Goal: Navigation & Orientation: Find specific page/section

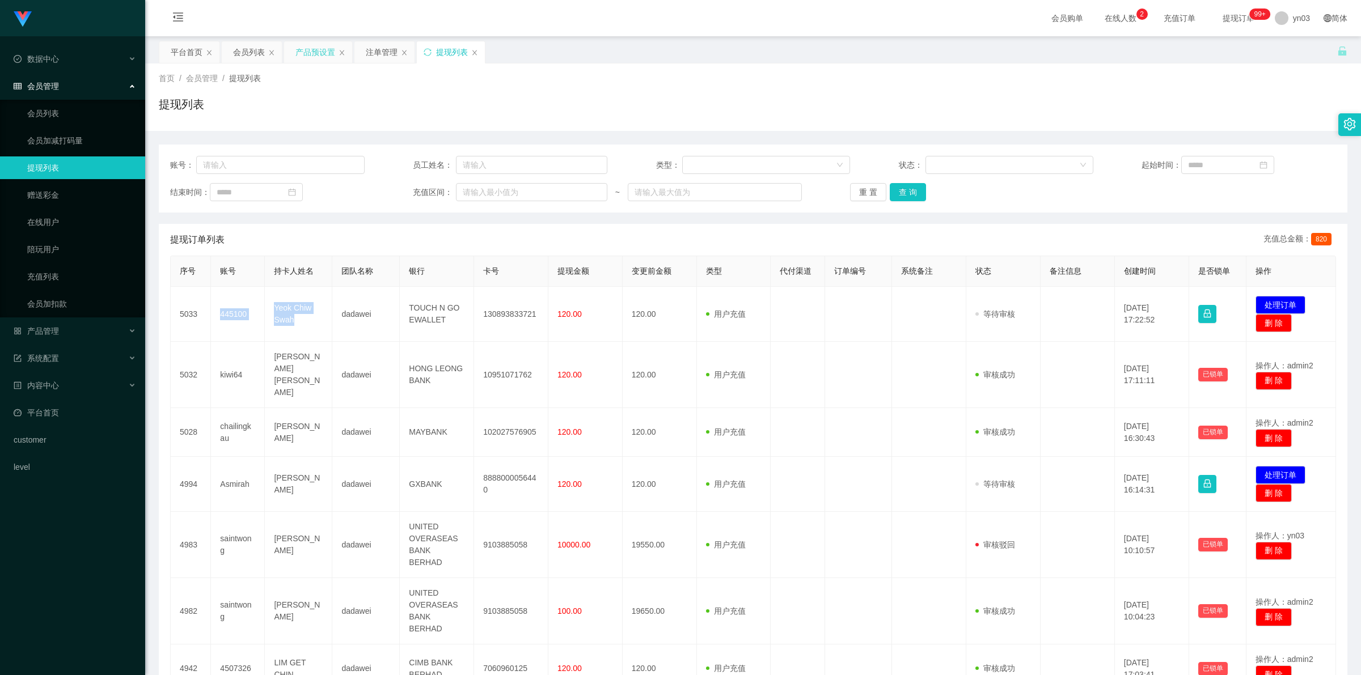
click at [306, 57] on div "产品预设置" at bounding box center [315, 52] width 40 height 22
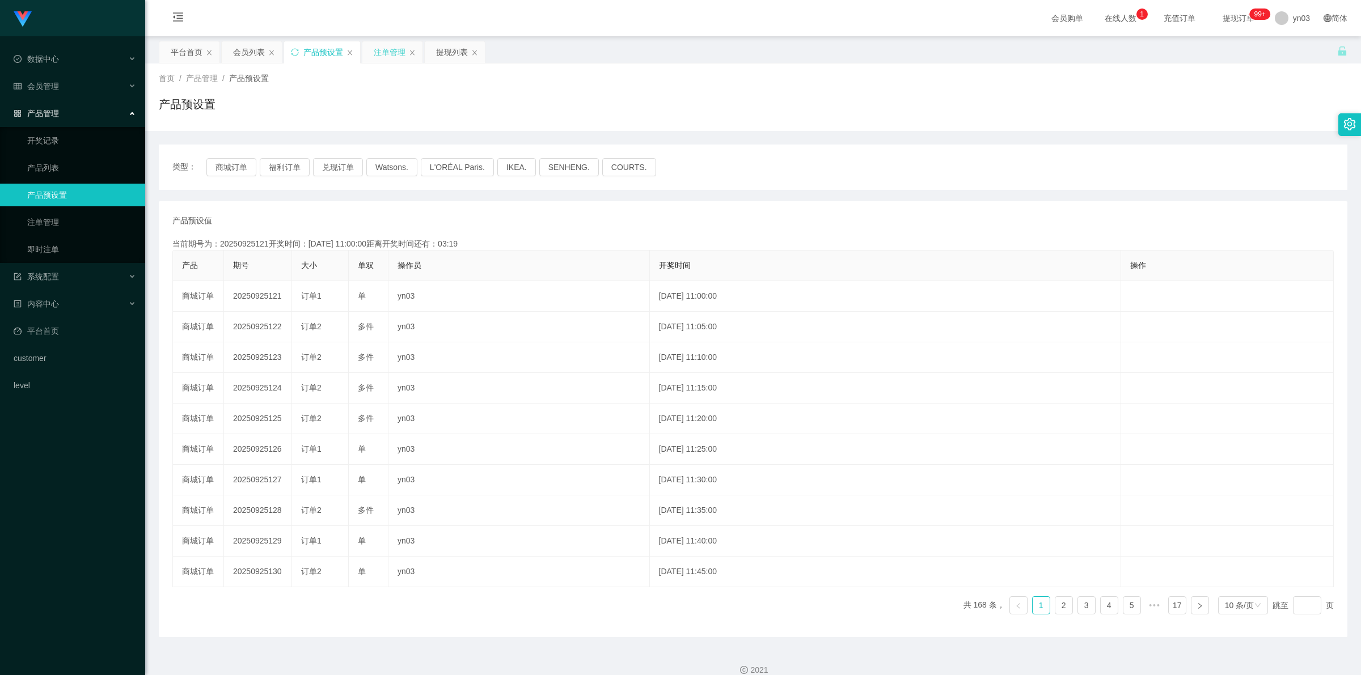
click at [386, 49] on div "注单管理" at bounding box center [390, 52] width 32 height 22
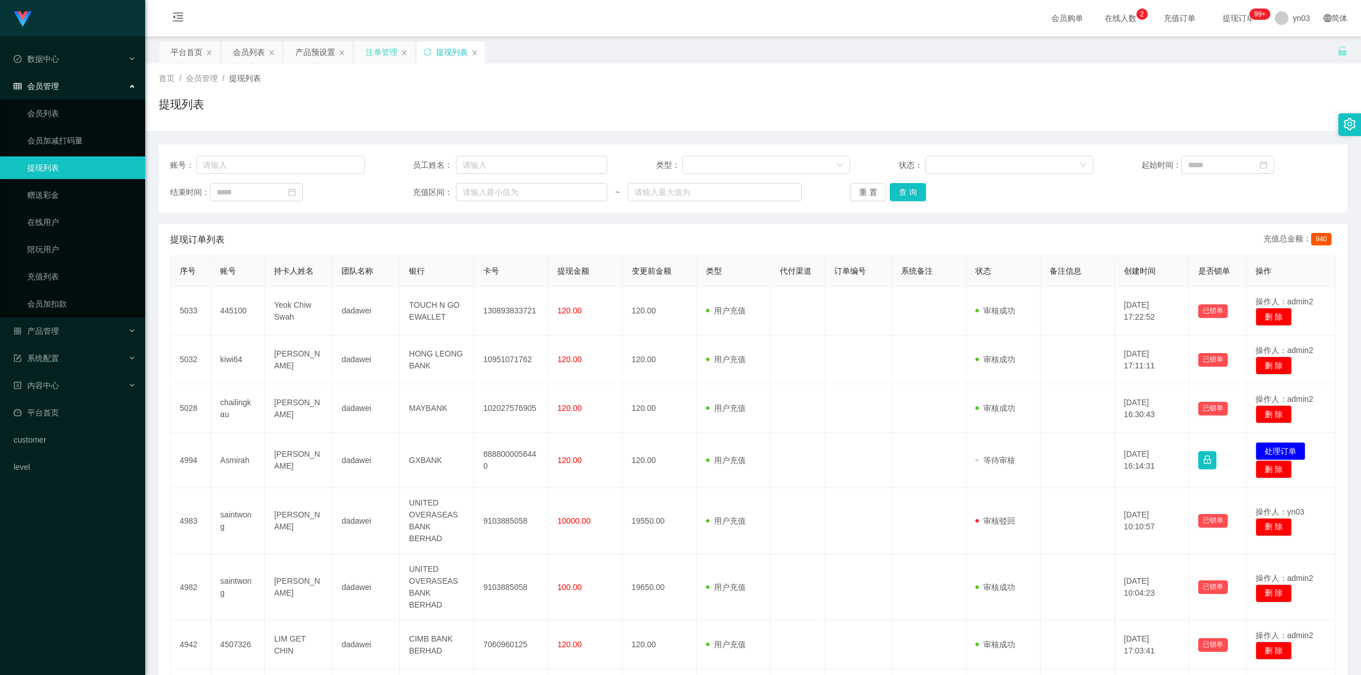
click at [381, 53] on div "注单管理" at bounding box center [382, 52] width 32 height 22
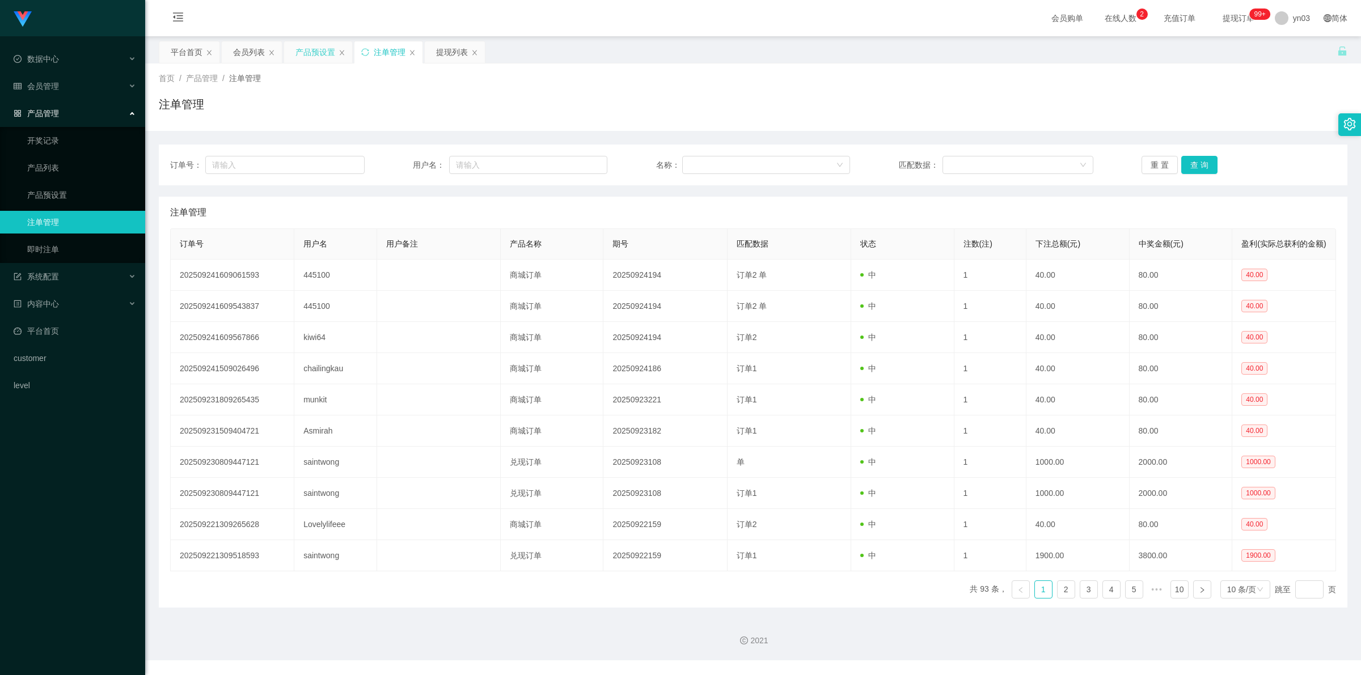
click at [320, 51] on div "产品预设置" at bounding box center [315, 52] width 40 height 22
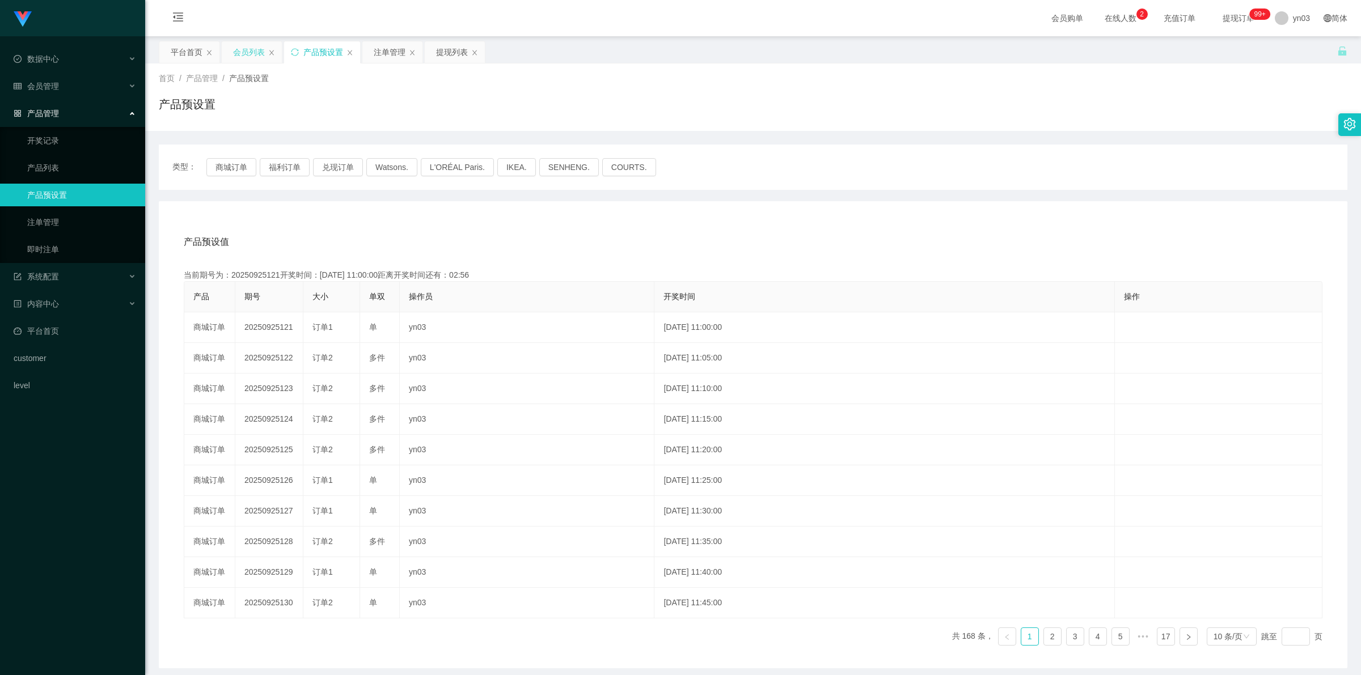
click at [235, 54] on div "会员列表" at bounding box center [249, 52] width 32 height 22
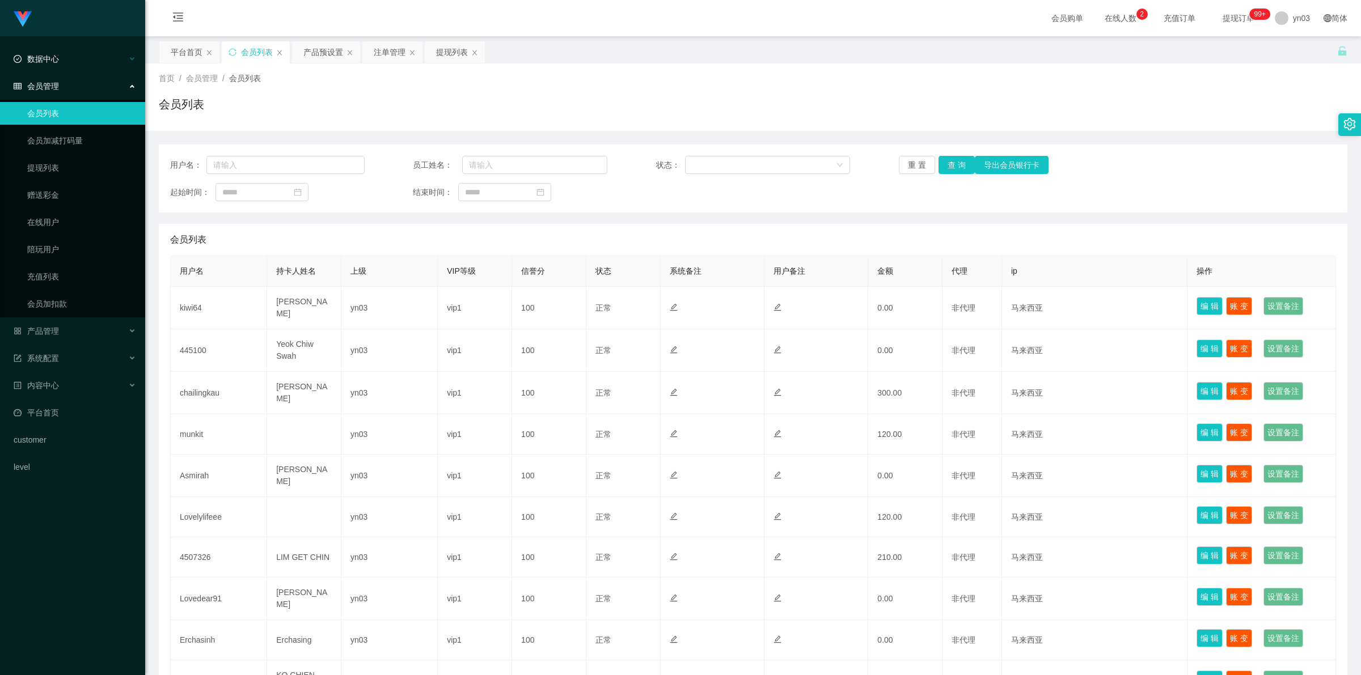
click at [64, 58] on div "数据中心" at bounding box center [72, 59] width 145 height 23
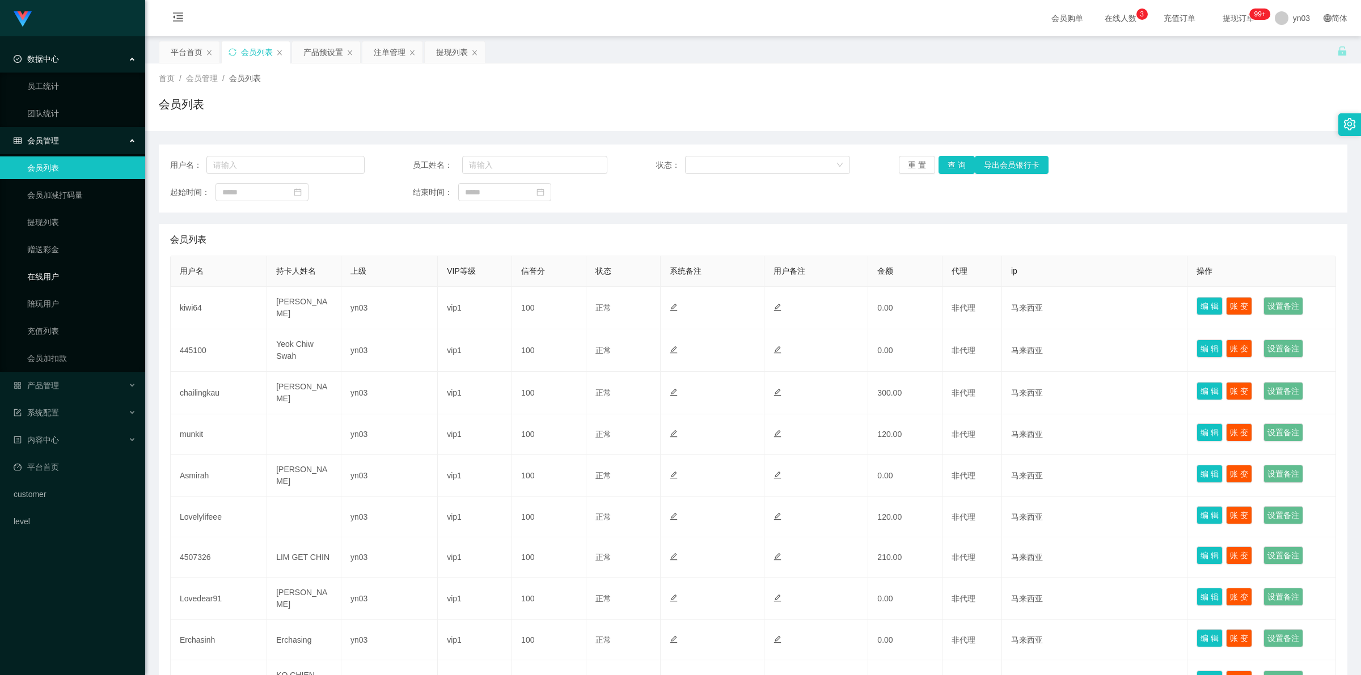
click at [62, 276] on link "在线用户" at bounding box center [81, 276] width 109 height 23
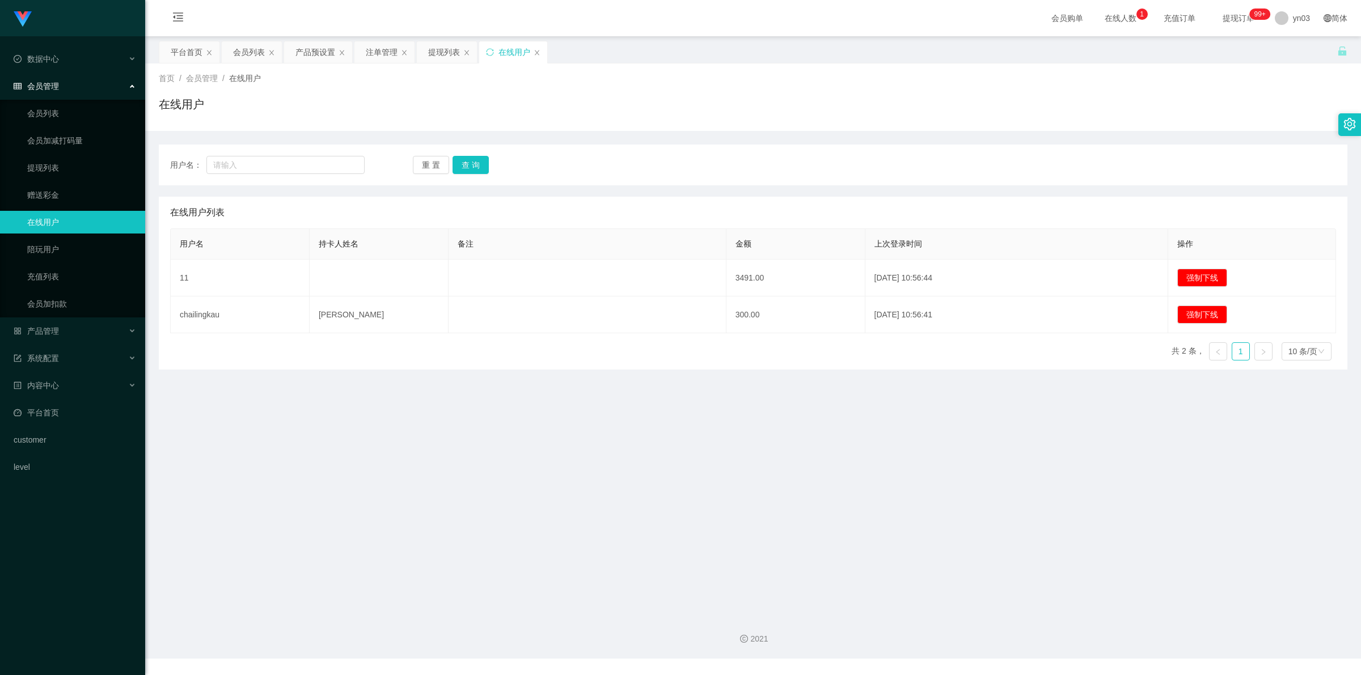
click at [380, 35] on div "会员购单 在线人数 0 1 2 3 4 5 6 7 8 9 0 1 2 3 4 5 6 7 8 9 0 1 2 3 4 5 6 7 8 9 充值订单 提现订单…" at bounding box center [753, 18] width 1216 height 37
click at [380, 56] on div "注单管理" at bounding box center [382, 52] width 32 height 22
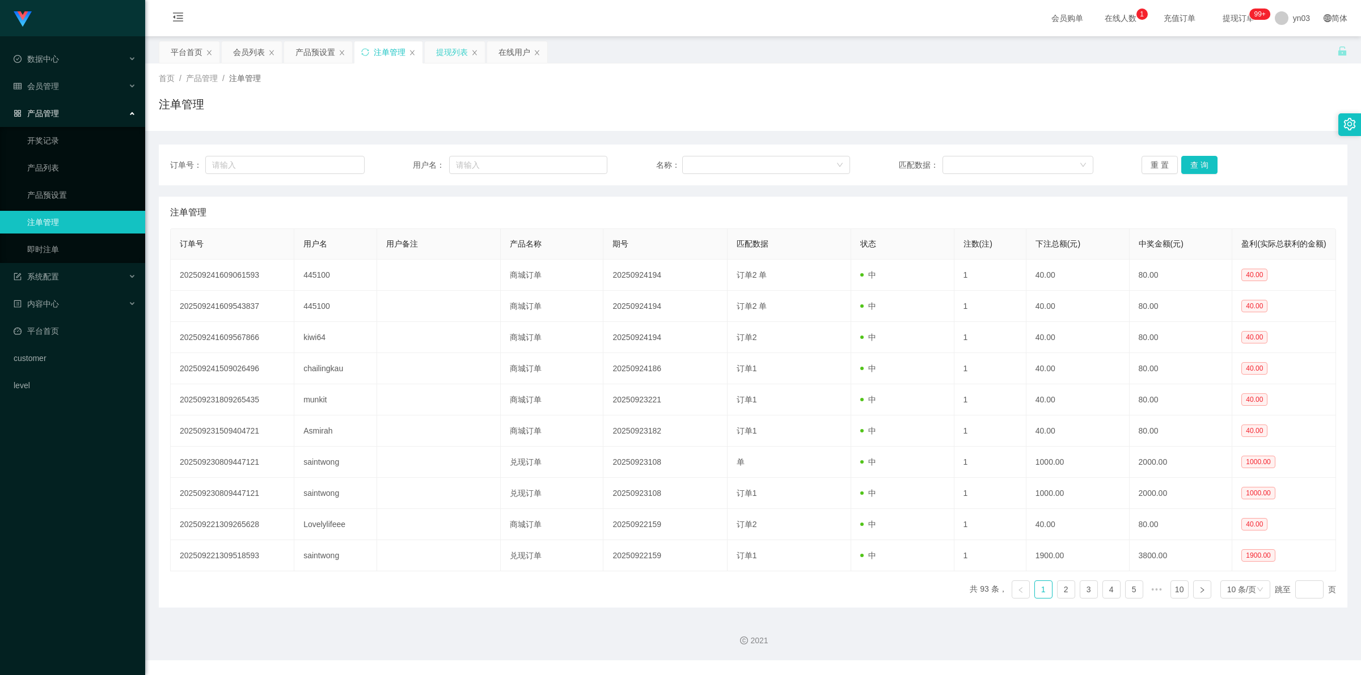
click at [451, 54] on div "提现列表" at bounding box center [452, 52] width 32 height 22
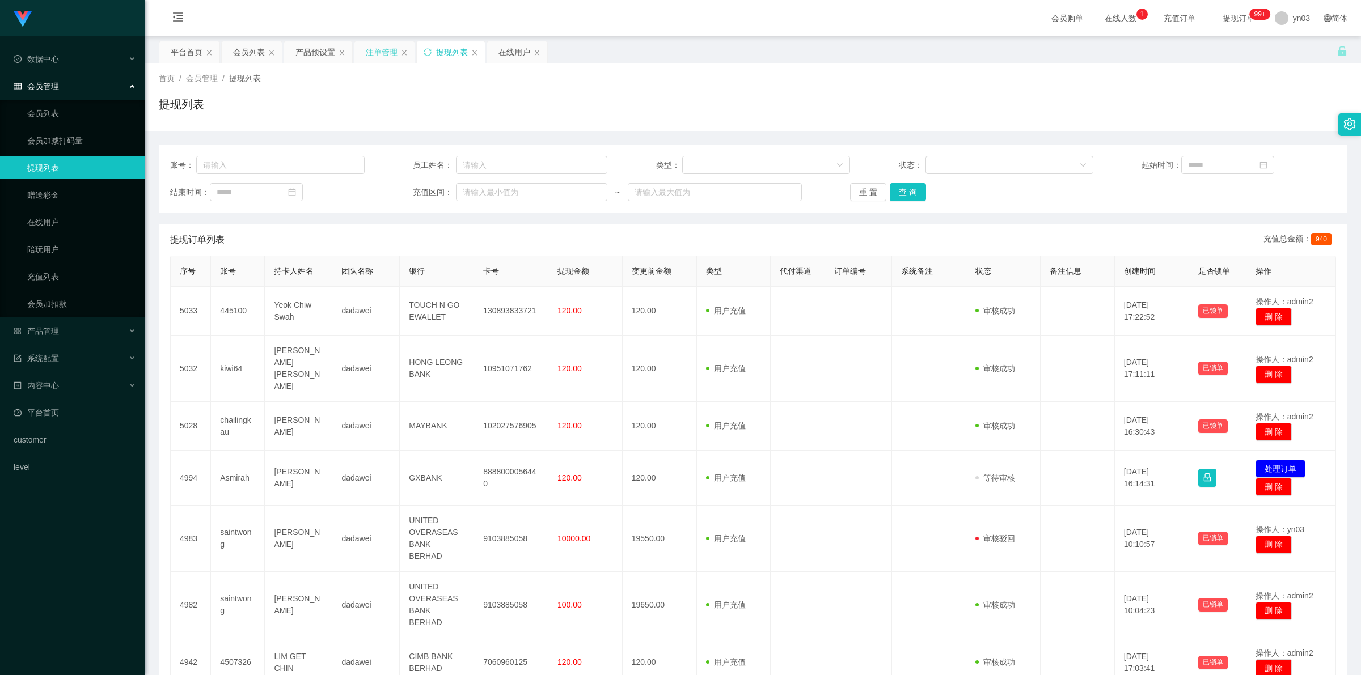
click at [370, 56] on div "注单管理" at bounding box center [382, 52] width 32 height 22
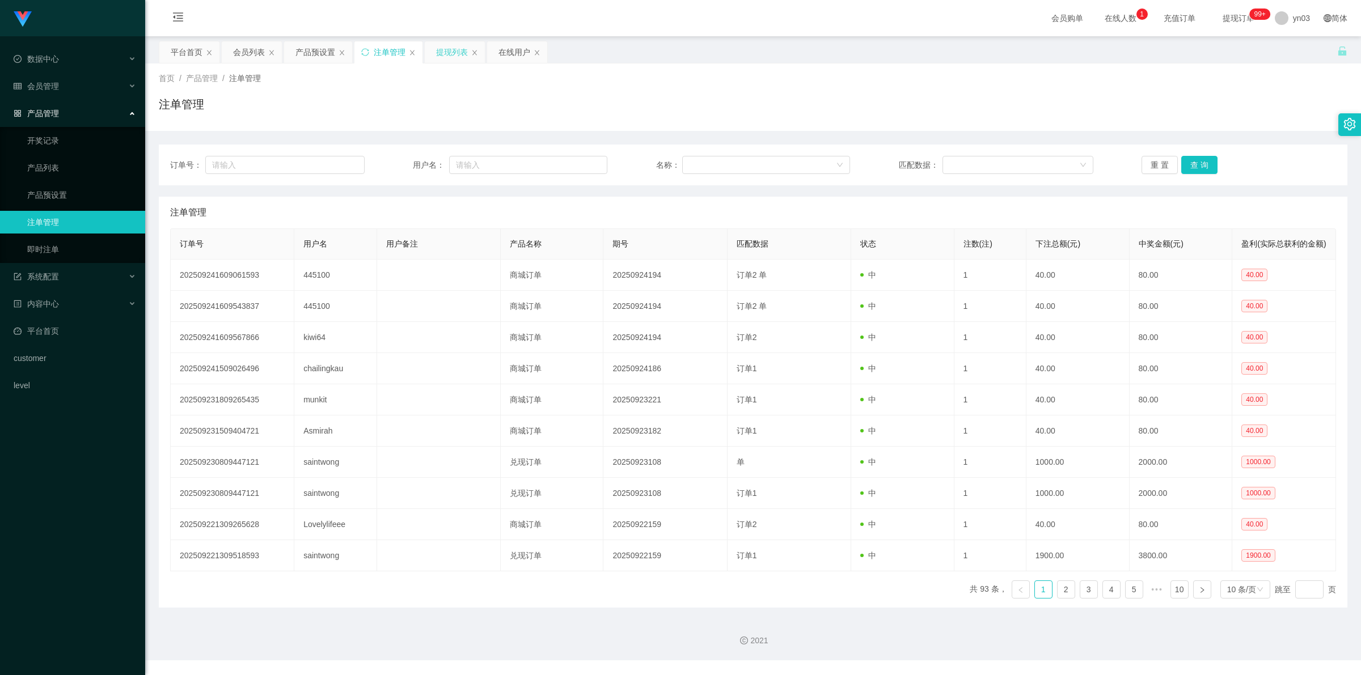
click at [458, 46] on div "提现列表" at bounding box center [452, 52] width 32 height 22
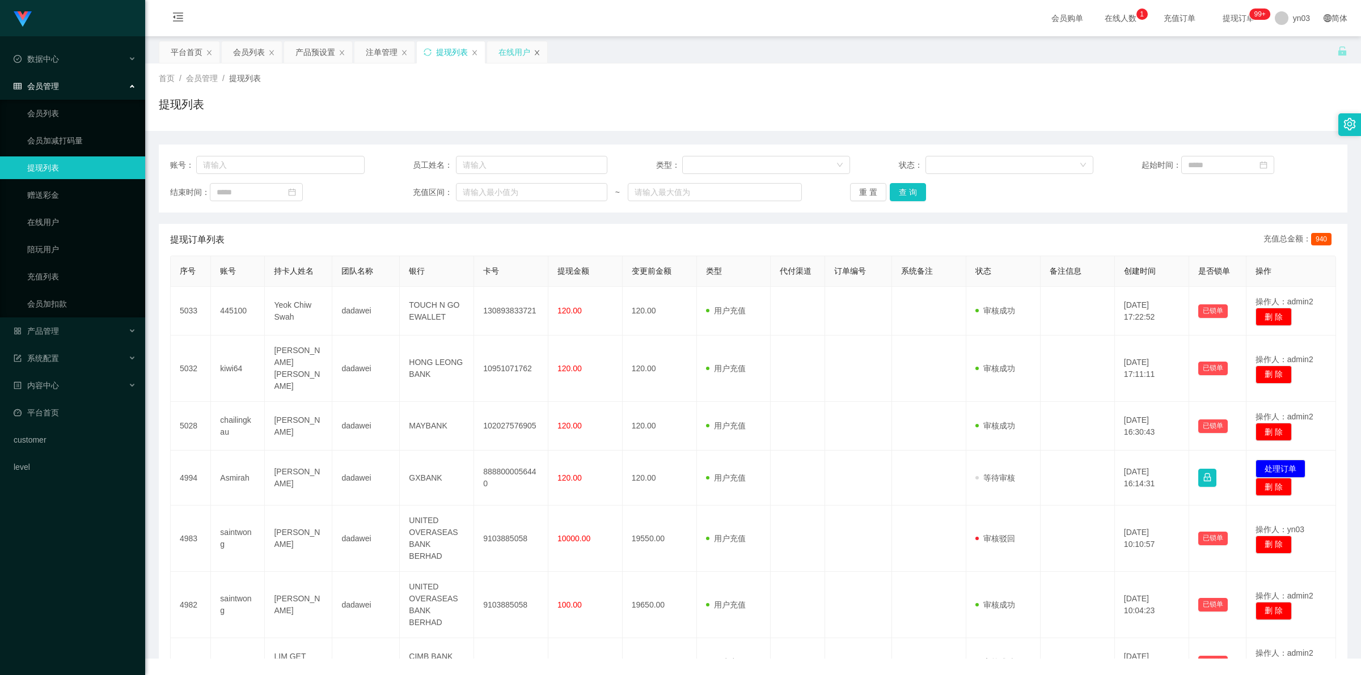
click at [539, 55] on icon "图标: close" at bounding box center [537, 52] width 7 height 7
click at [373, 55] on div "注单管理" at bounding box center [382, 52] width 32 height 22
